Goal: Task Accomplishment & Management: Manage account settings

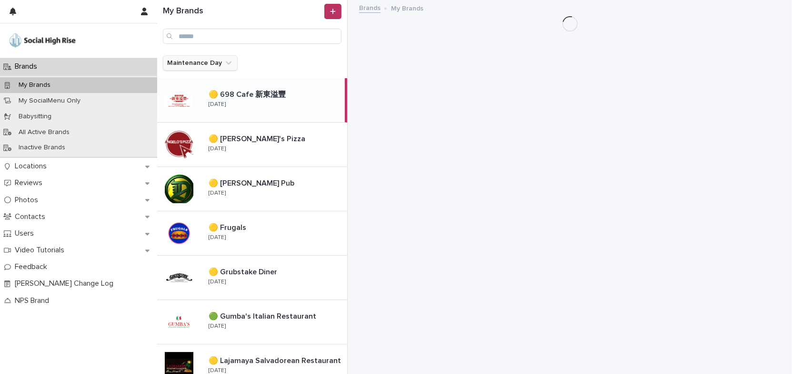
click at [226, 62] on icon "Maintenance Day" at bounding box center [229, 62] width 6 height 3
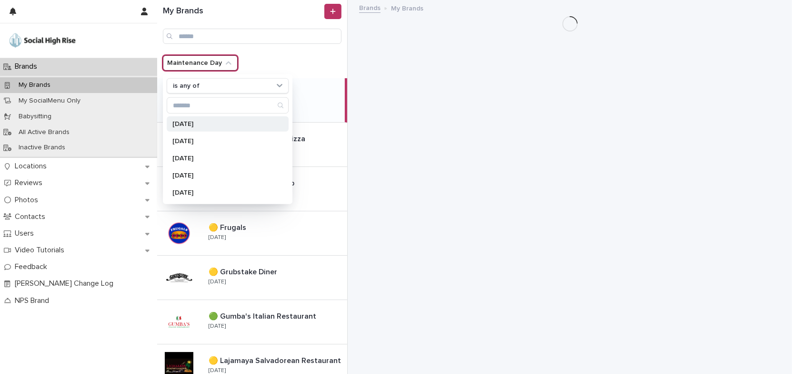
click at [202, 122] on p "[DATE]" at bounding box center [222, 124] width 101 height 7
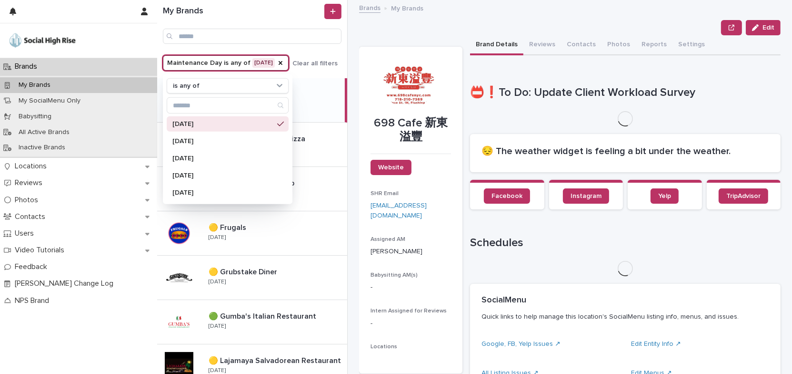
click at [194, 126] on p "[DATE]" at bounding box center [222, 124] width 101 height 7
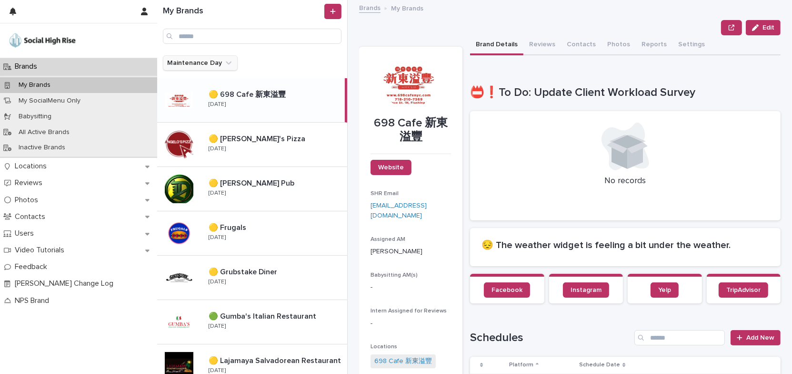
click at [225, 60] on icon "Maintenance Day" at bounding box center [229, 63] width 10 height 10
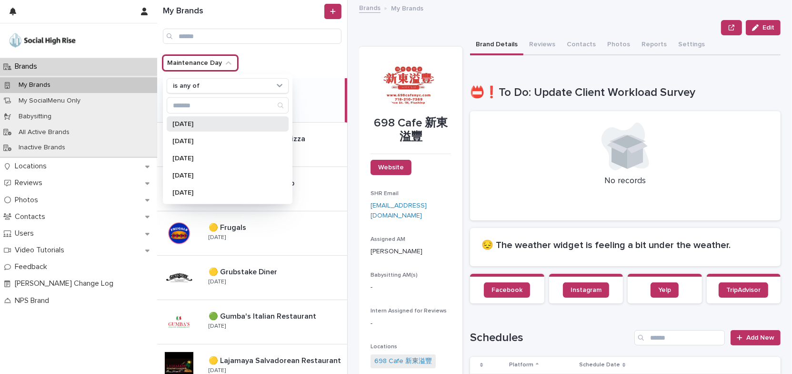
click at [176, 121] on p "[DATE]" at bounding box center [222, 124] width 101 height 7
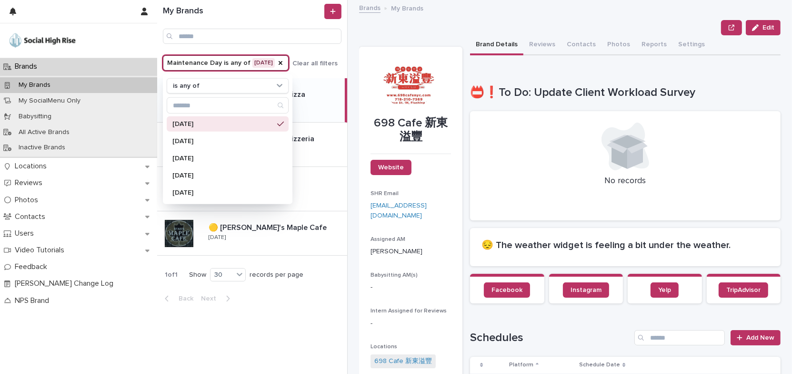
click at [418, 34] on div "Edit" at bounding box center [570, 27] width 422 height 15
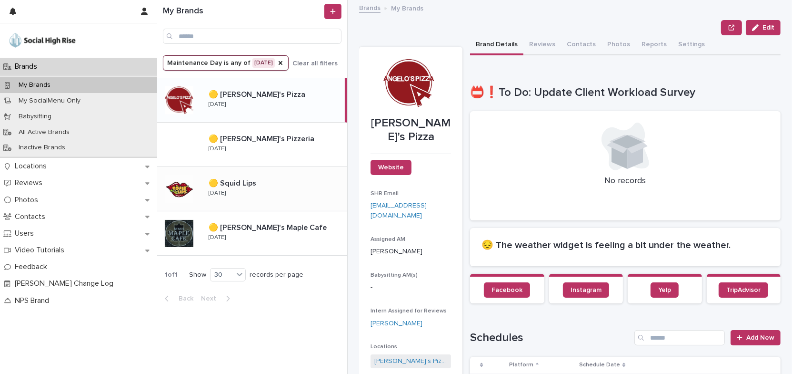
click at [284, 181] on p at bounding box center [276, 183] width 135 height 9
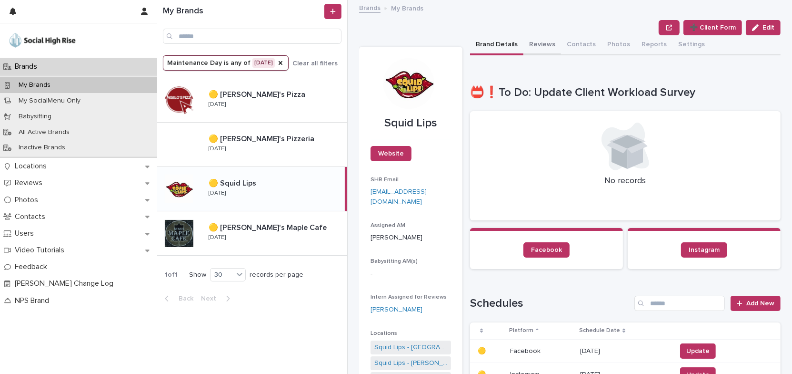
click at [535, 44] on button "Reviews" at bounding box center [543, 45] width 38 height 20
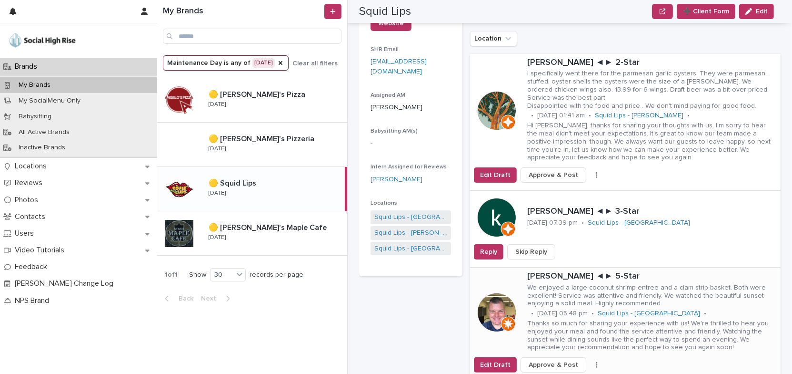
scroll to position [130, 0]
click at [538, 250] on span "Skip Reply" at bounding box center [532, 252] width 32 height 10
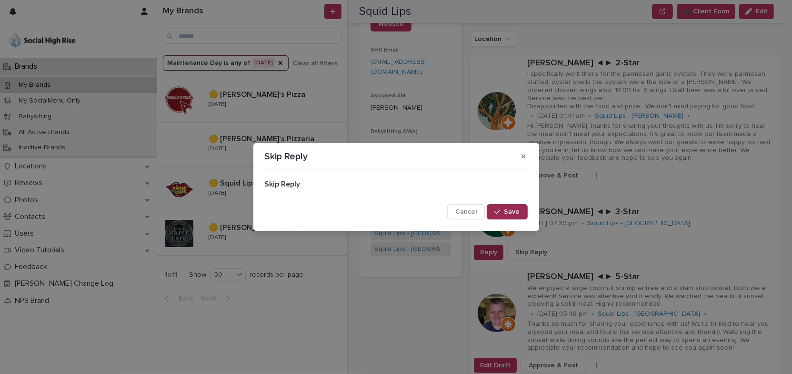
click at [514, 212] on span "Save" at bounding box center [513, 211] width 16 height 7
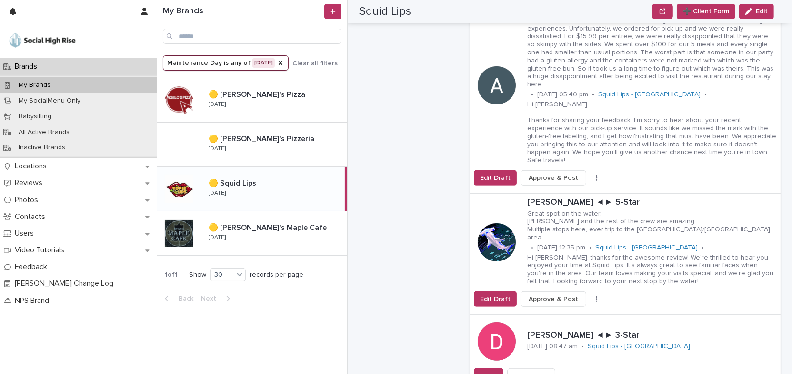
scroll to position [519, 0]
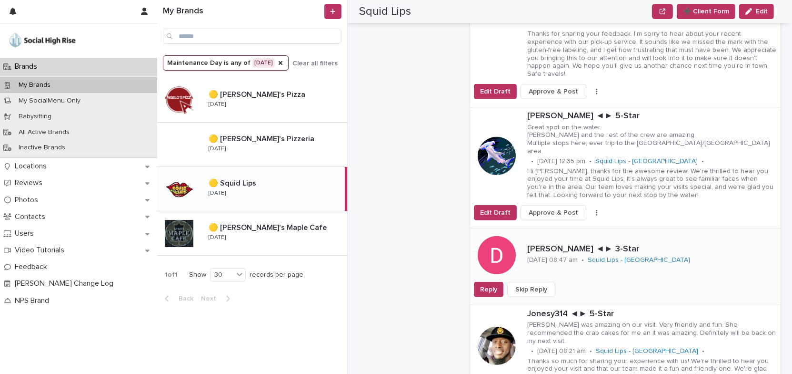
click at [530, 284] on span "Skip Reply" at bounding box center [532, 289] width 32 height 10
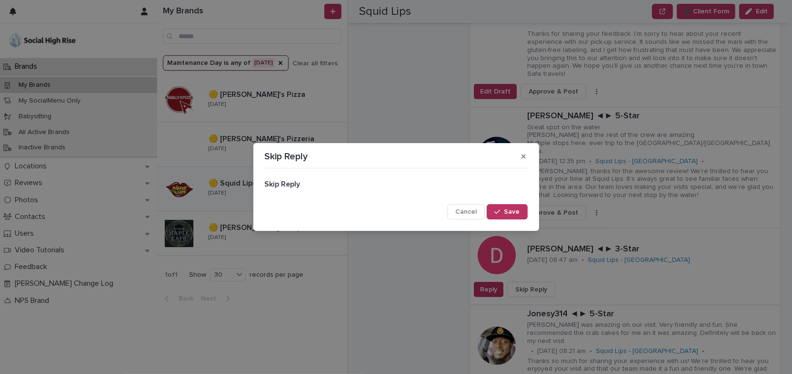
drag, startPoint x: 517, startPoint y: 213, endPoint x: 556, endPoint y: 213, distance: 39.1
click at [517, 213] on span "Save" at bounding box center [513, 211] width 16 height 7
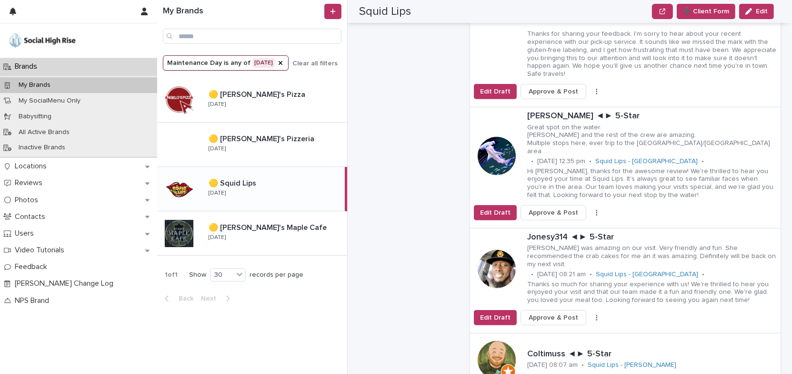
scroll to position [649, 0]
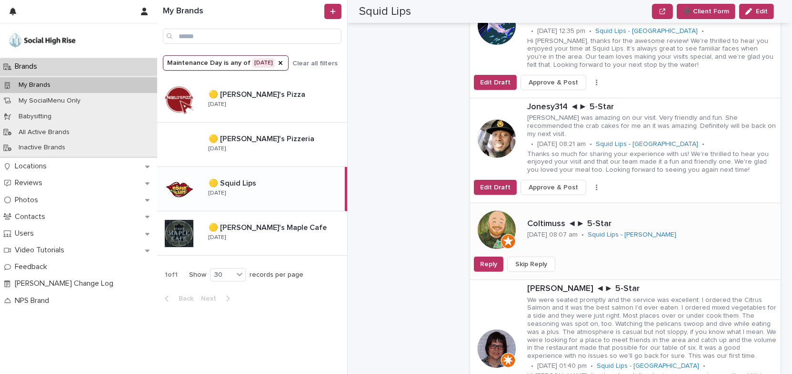
click at [534, 259] on span "Skip Reply" at bounding box center [532, 264] width 32 height 10
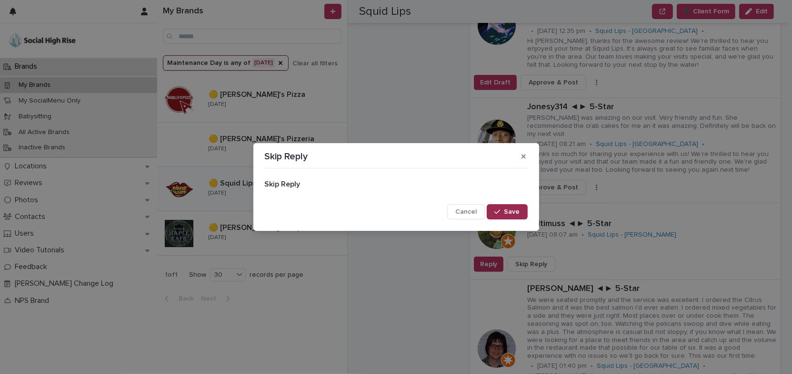
click at [518, 212] on span "Save" at bounding box center [513, 211] width 16 height 7
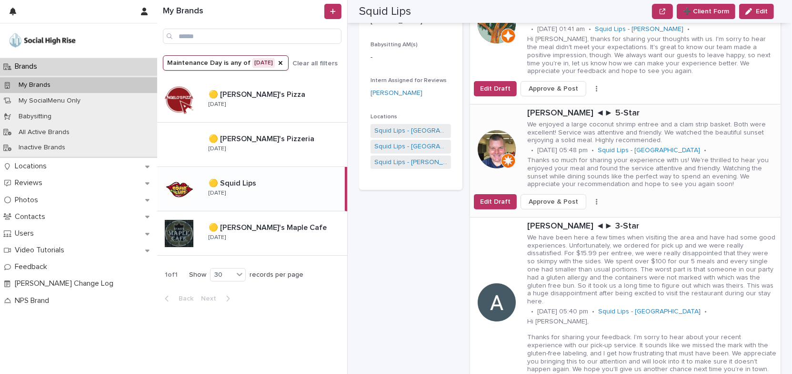
scroll to position [0, 0]
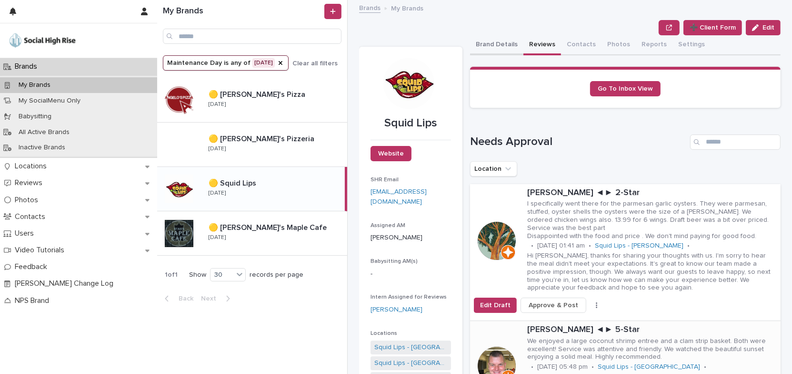
click at [480, 46] on button "Brand Details" at bounding box center [496, 45] width 53 height 20
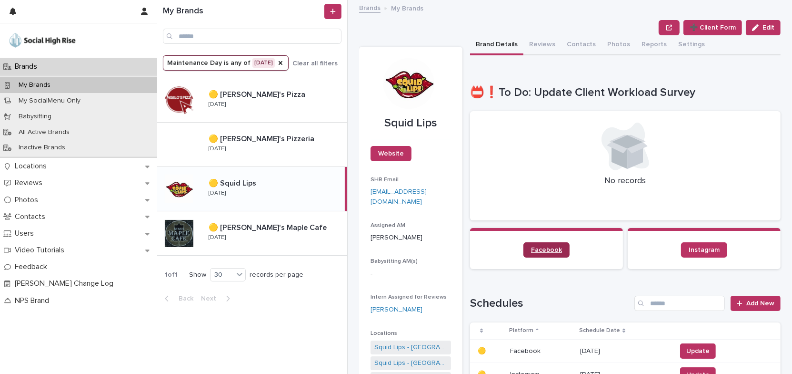
click at [532, 247] on span "Facebook" at bounding box center [546, 249] width 31 height 7
